Goal: Find specific page/section: Find specific page/section

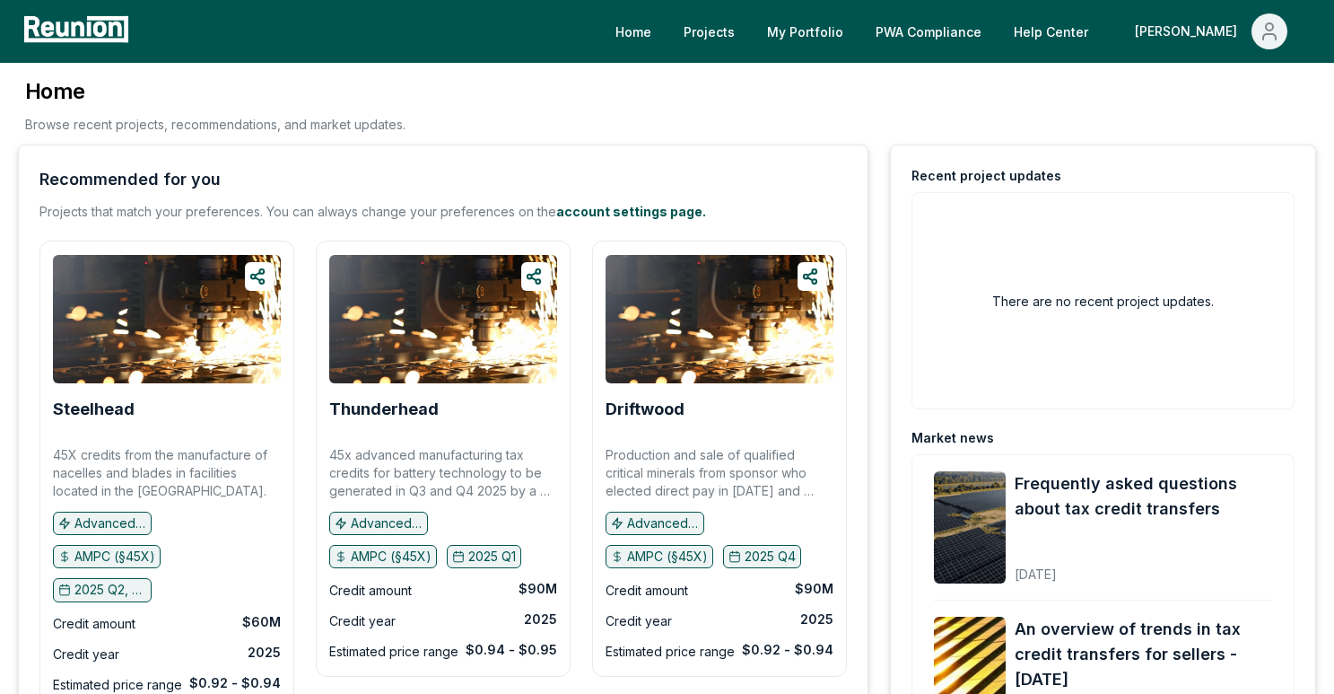
click at [1253, 50] on div "Home Projects My Portfolio PWA Compliance Help Center Denis" at bounding box center [667, 31] width 1334 height 63
click at [1259, 39] on icon "Main" at bounding box center [1270, 32] width 22 height 22
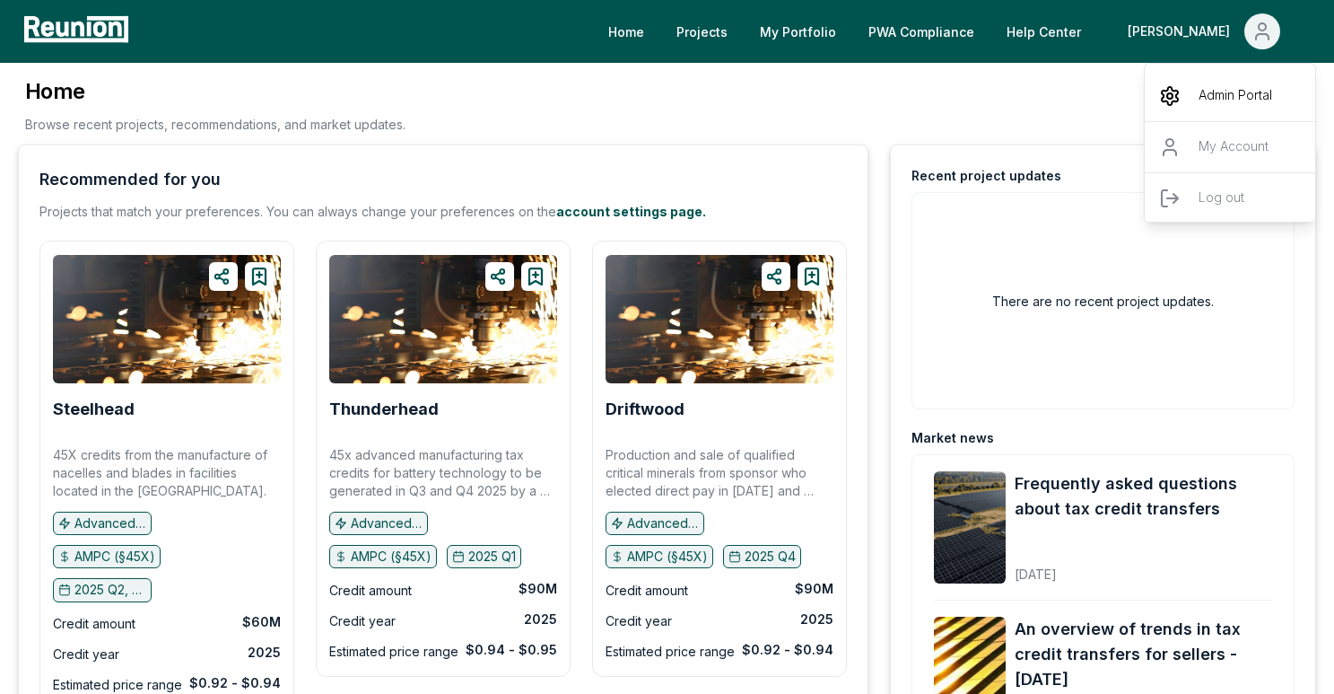
click at [1214, 95] on p "Admin Portal" at bounding box center [1236, 96] width 74 height 22
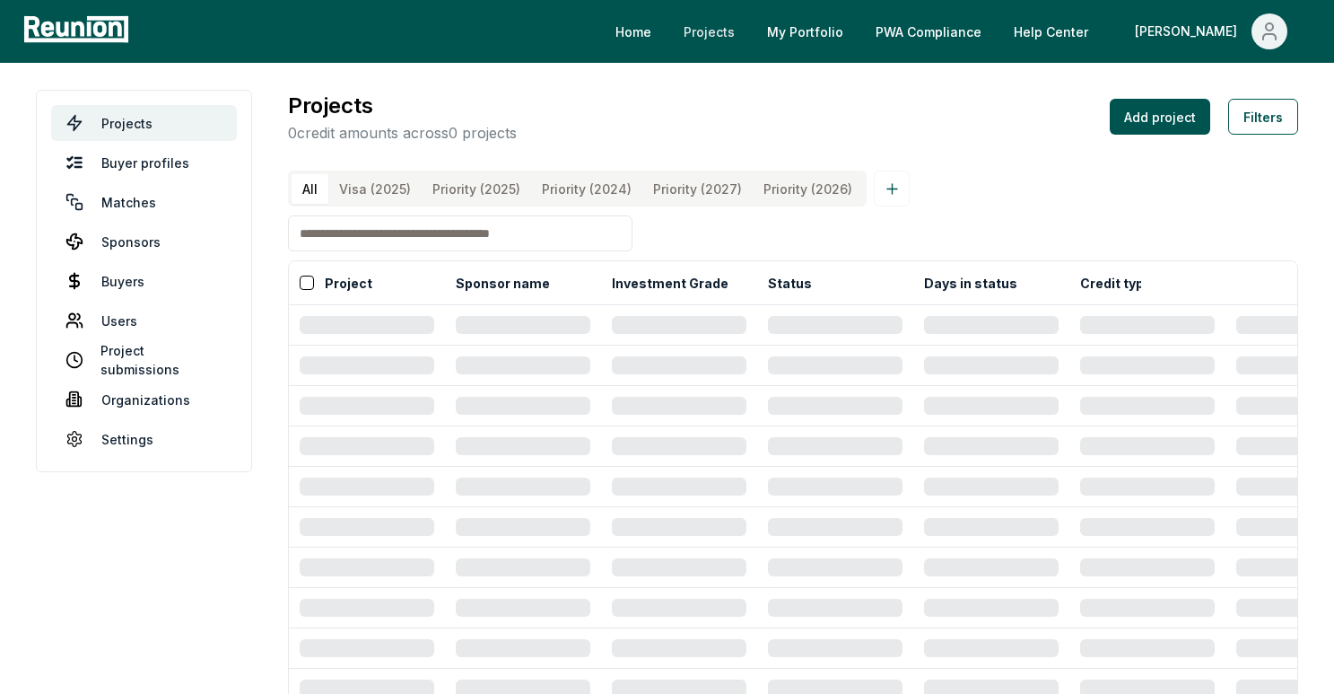
click at [749, 32] on link "Projects" at bounding box center [709, 31] width 80 height 36
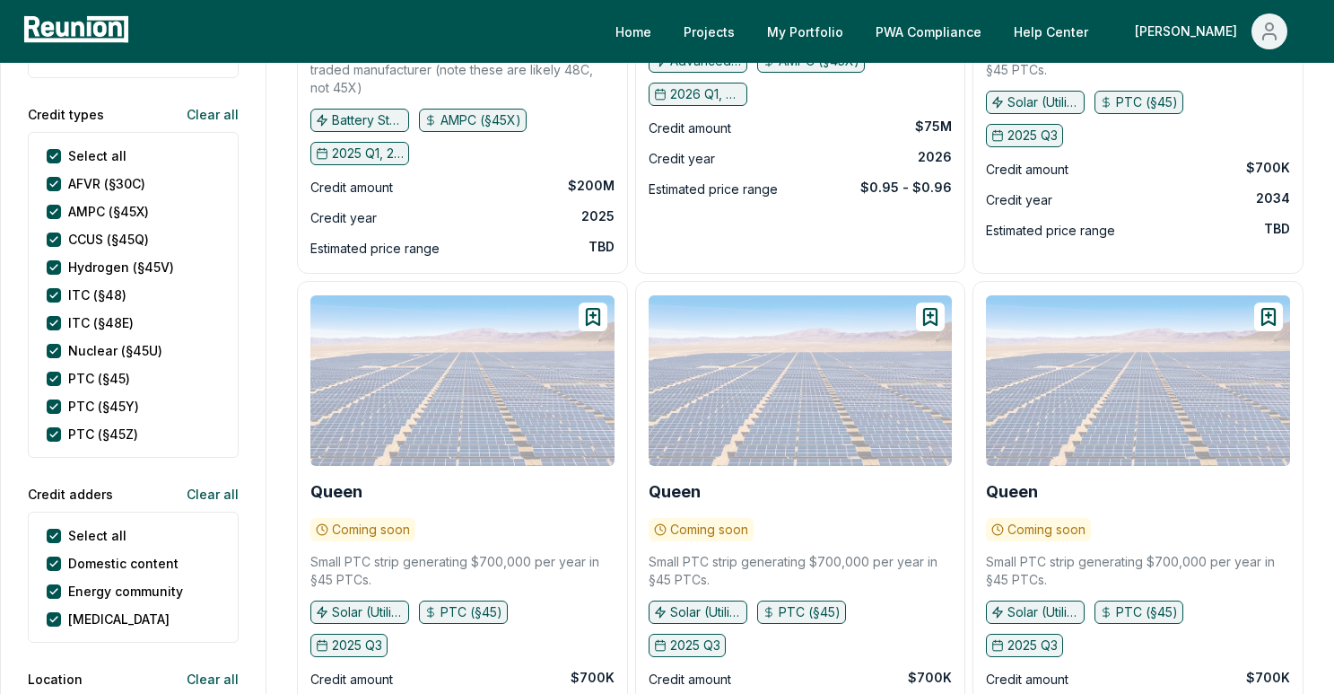
scroll to position [970, 0]
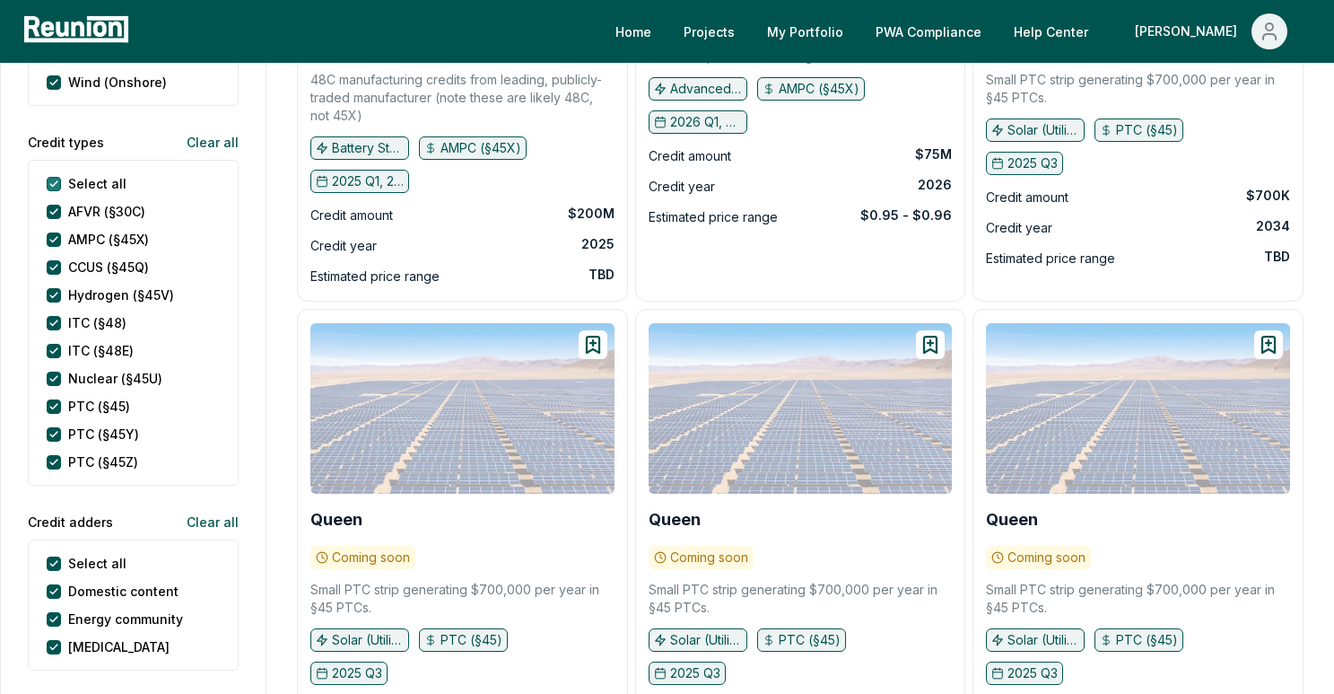
click at [52, 177] on types "Select all" at bounding box center [54, 184] width 14 height 14
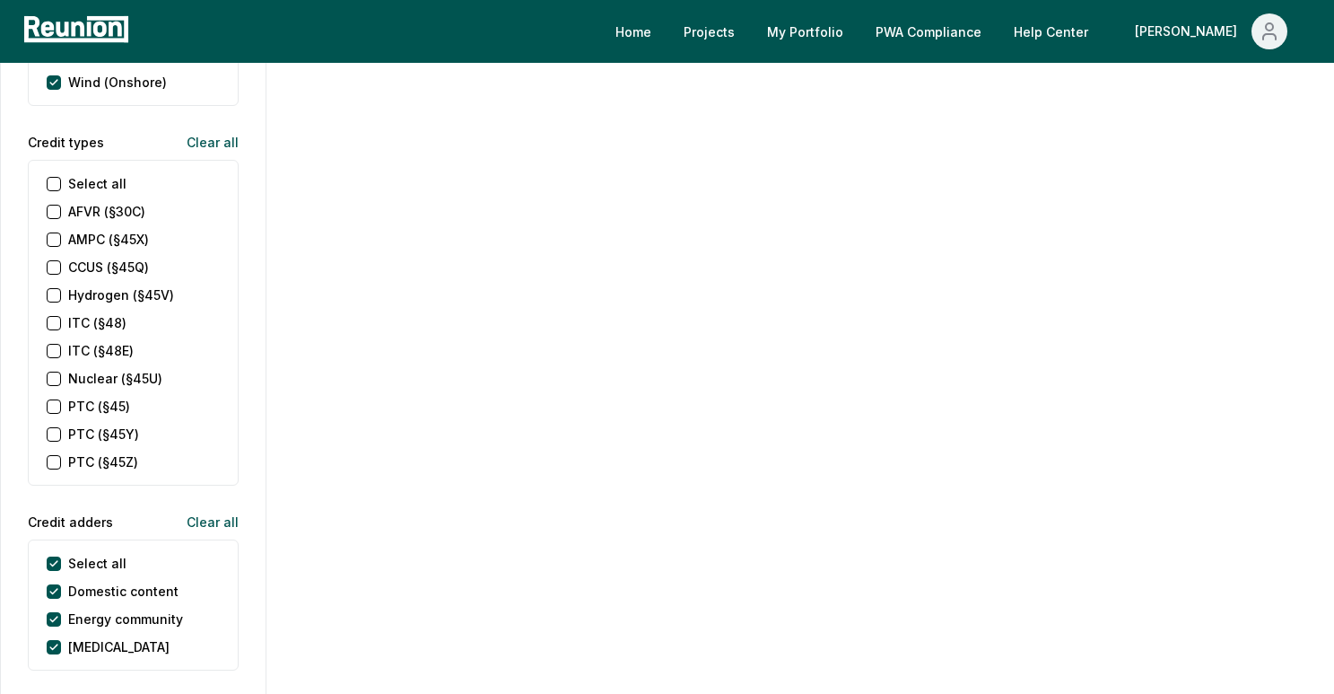
click at [55, 455] on \(§45Z\) "PTC (§45Z)" at bounding box center [54, 462] width 14 height 14
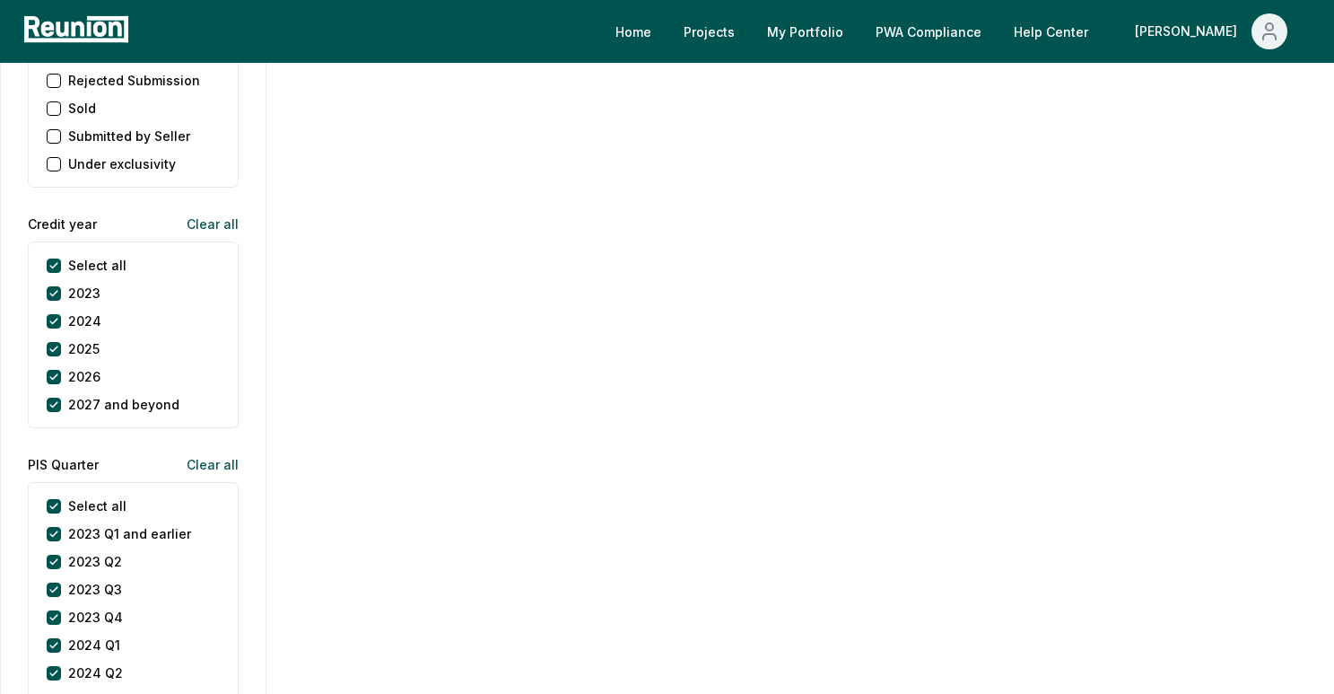
scroll to position [2211, 0]
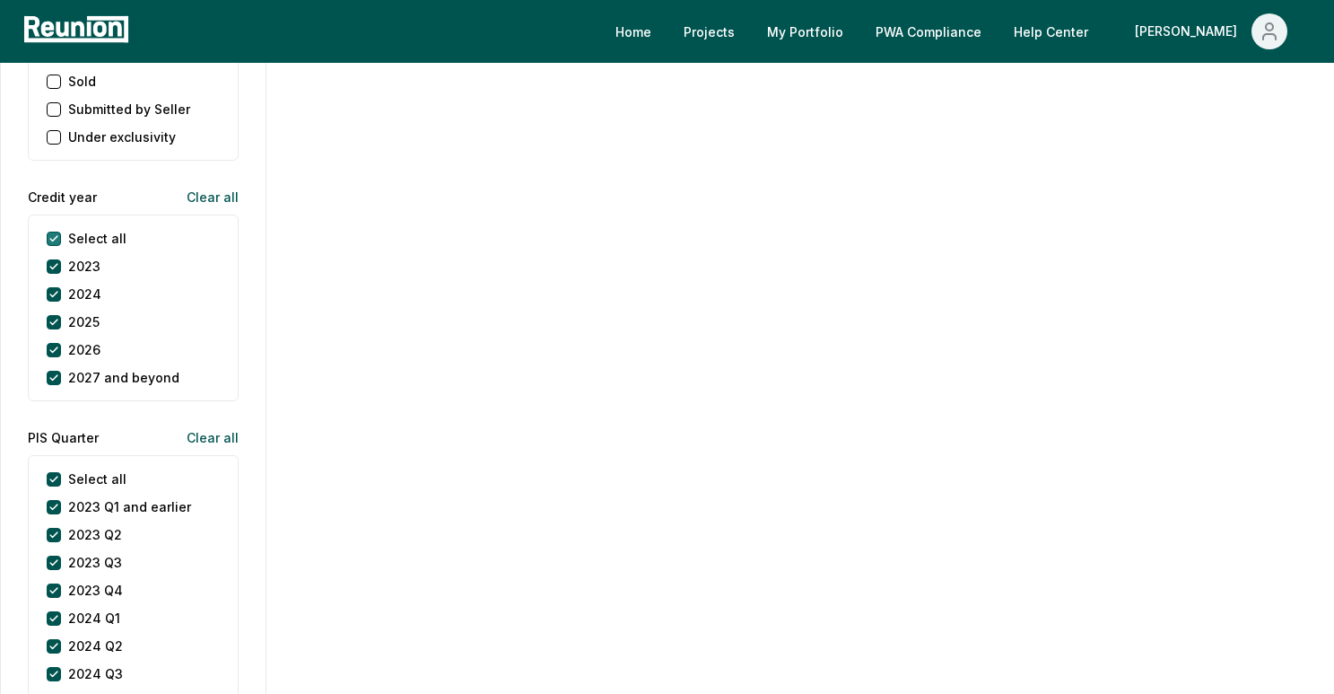
click at [50, 231] on year "Select all" at bounding box center [54, 238] width 14 height 14
click at [54, 315] on button "2025" at bounding box center [54, 322] width 14 height 14
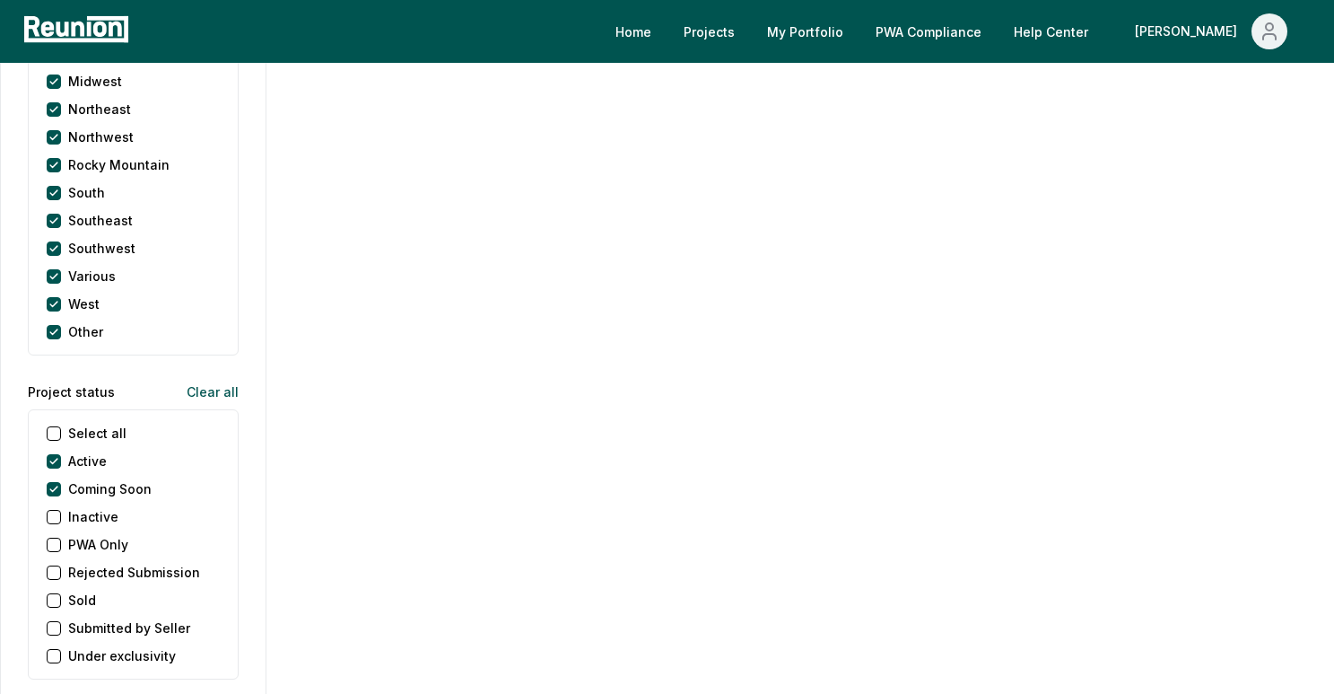
scroll to position [1113, 0]
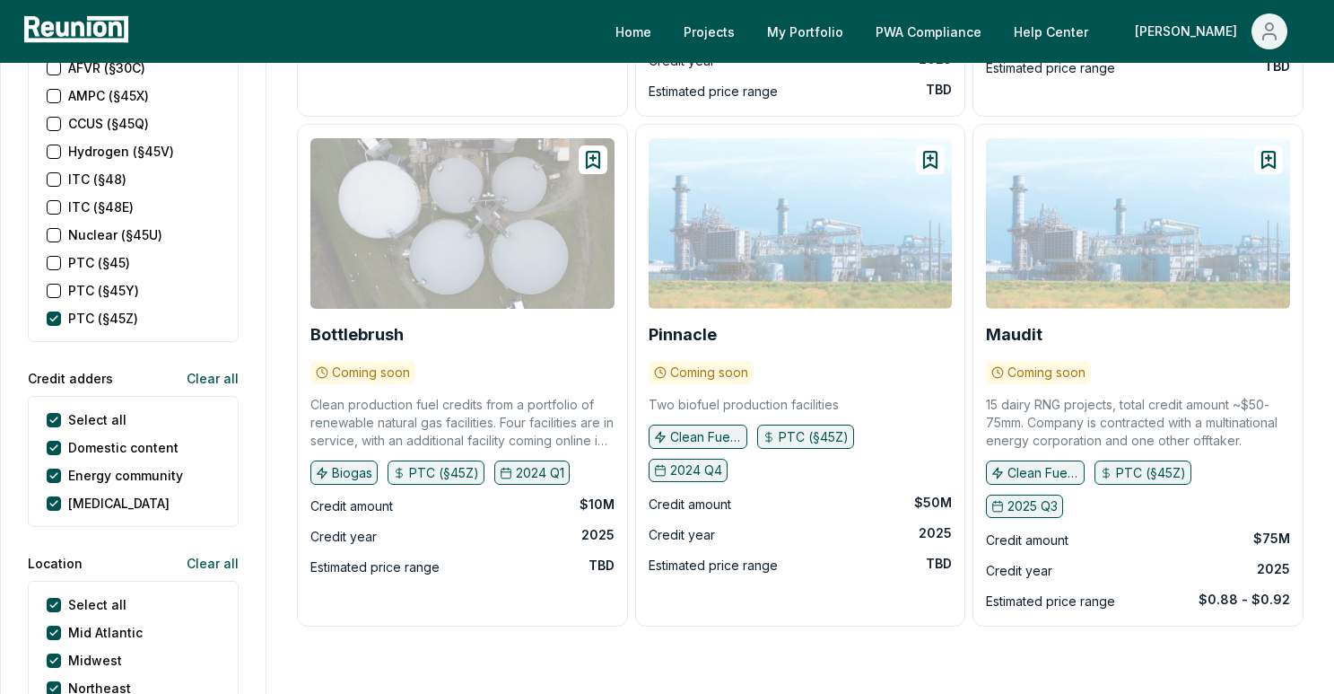
click at [769, 220] on div at bounding box center [801, 223] width 304 height 170
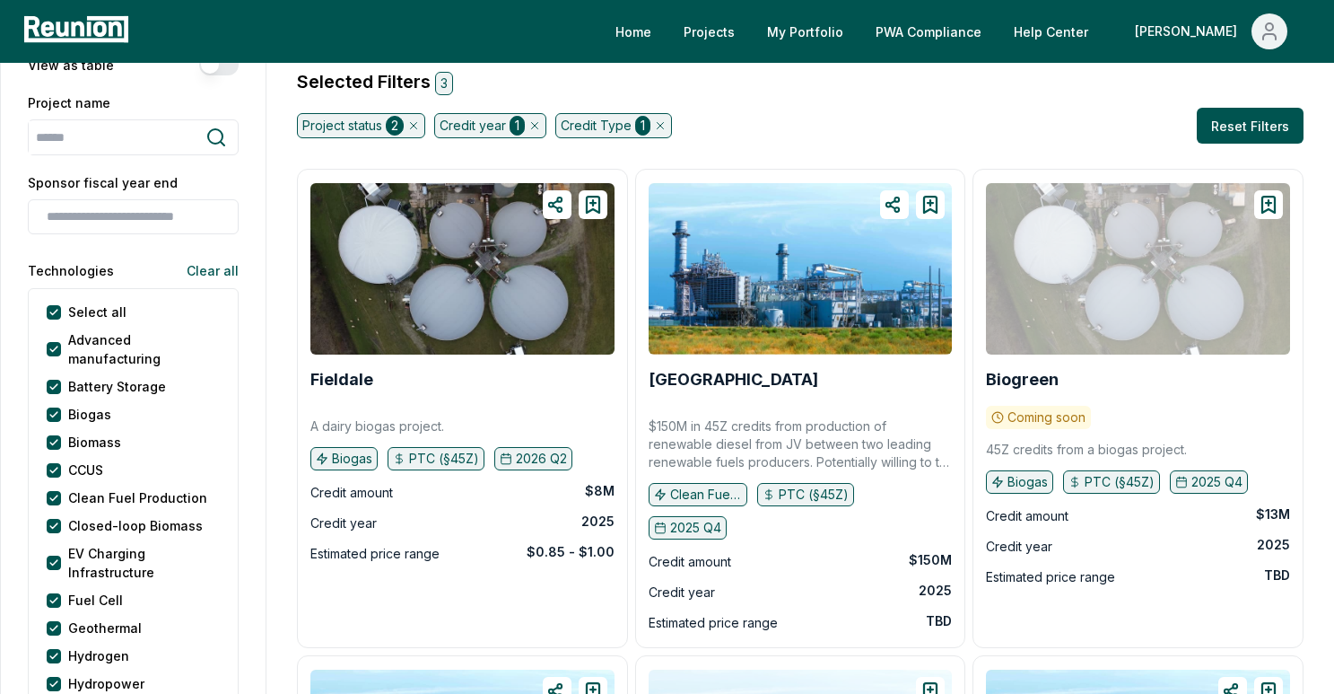
scroll to position [0, 0]
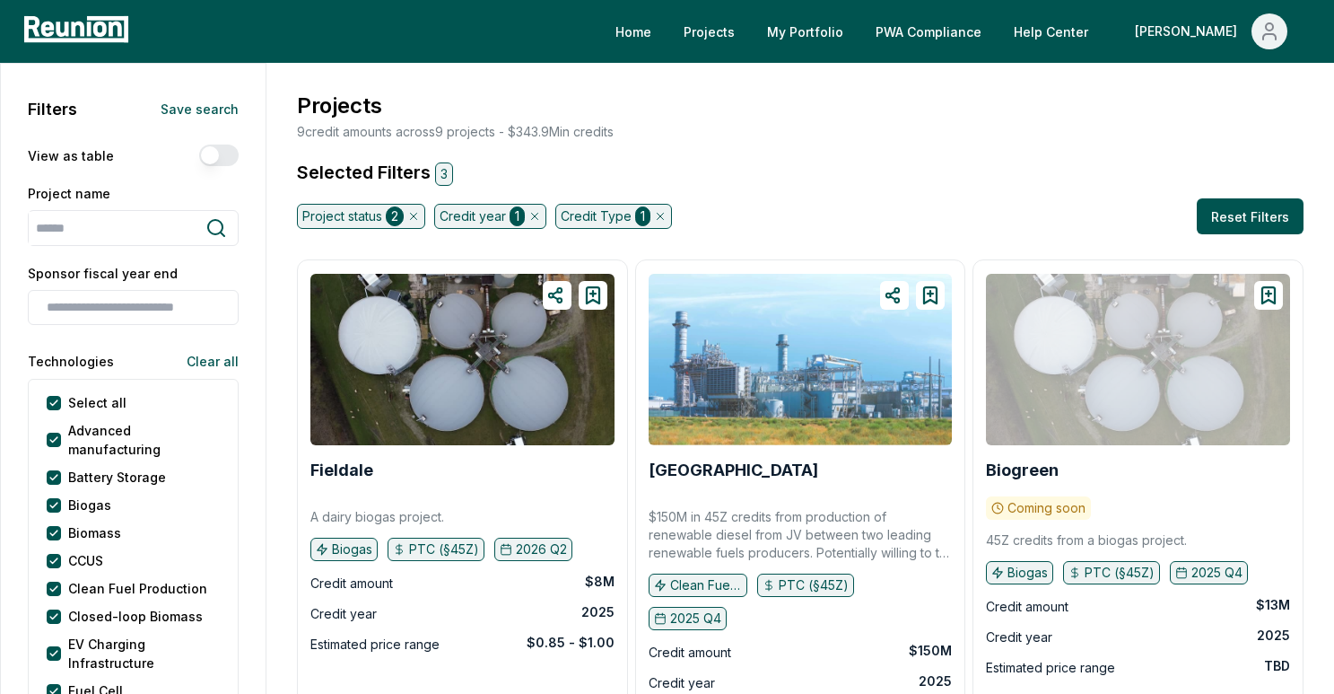
click at [741, 344] on img at bounding box center [801, 359] width 304 height 170
